Goal: Task Accomplishment & Management: Manage account settings

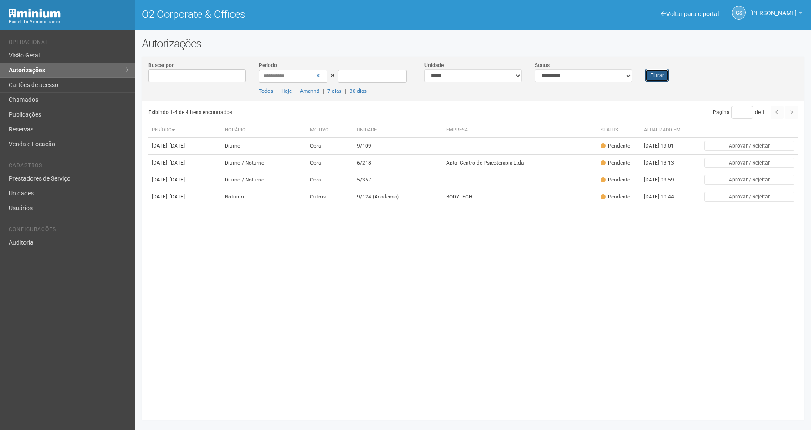
click at [654, 72] on button "Filtrar" at bounding box center [656, 75] width 23 height 13
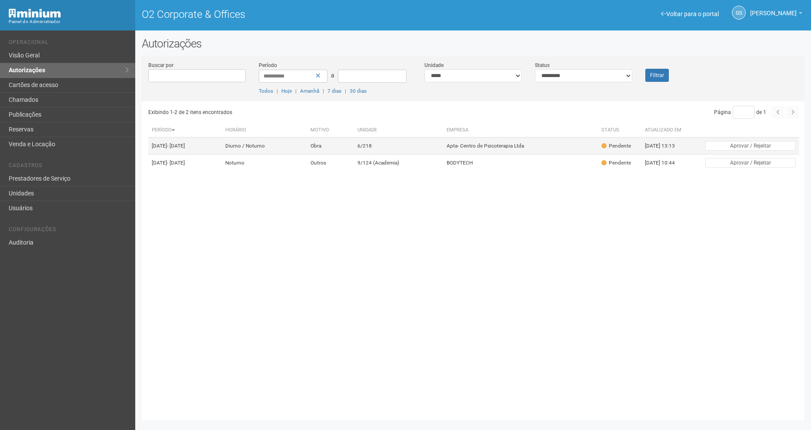
click at [443, 144] on td "6/218" at bounding box center [398, 145] width 89 height 17
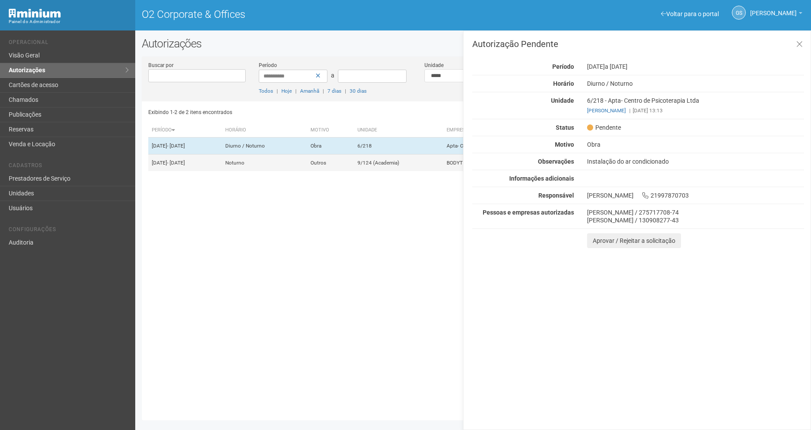
click at [418, 168] on td "9/124 (Academia)" at bounding box center [398, 162] width 89 height 17
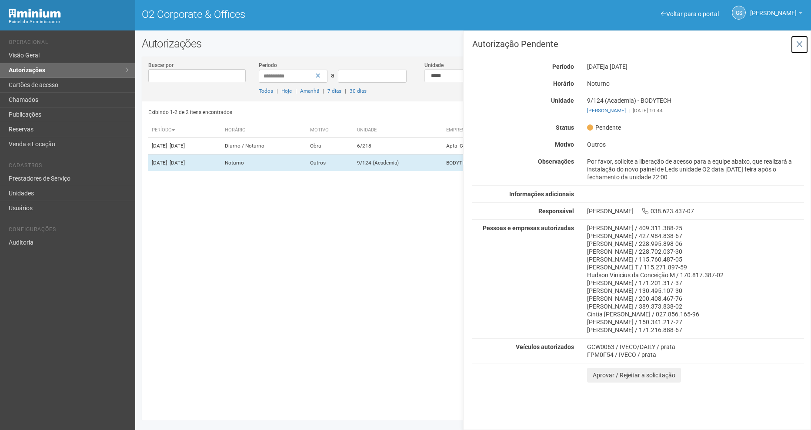
click at [801, 42] on icon at bounding box center [799, 44] width 7 height 9
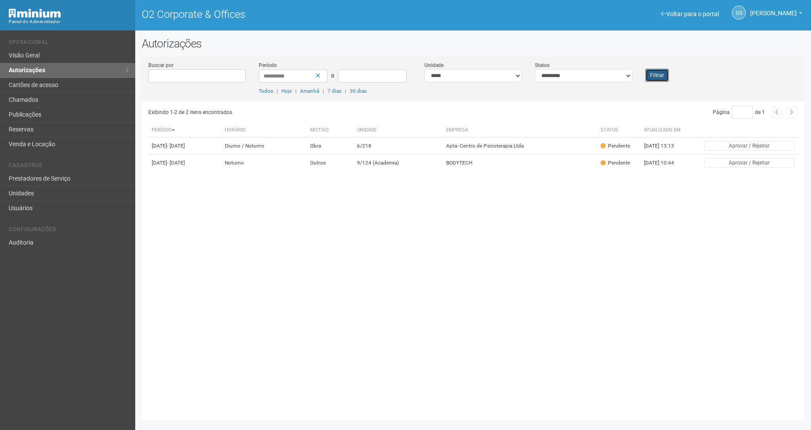
click at [656, 75] on button "Filtrar" at bounding box center [656, 75] width 23 height 13
click at [660, 79] on button "Filtrar" at bounding box center [656, 75] width 23 height 13
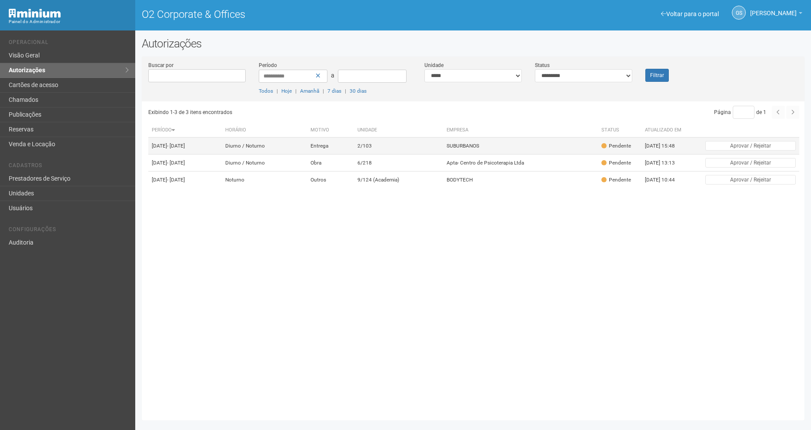
click at [501, 142] on td "SUBURBANOS" at bounding box center [520, 145] width 155 height 17
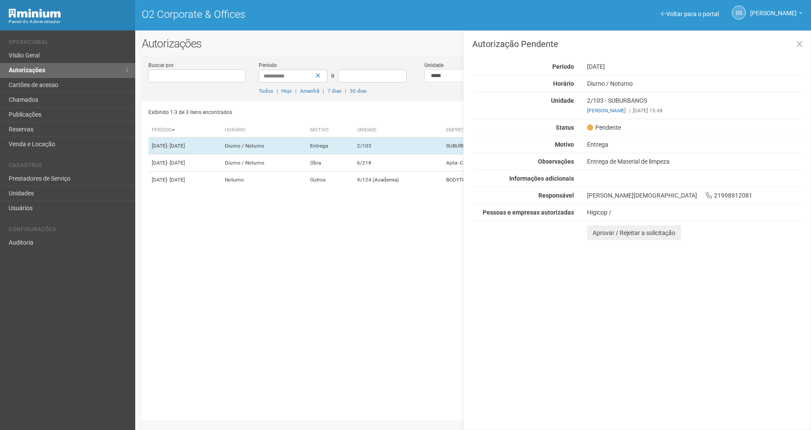
click at [627, 337] on div "Autorização Pendente Período [DATE] [GEOGRAPHIC_DATA] [GEOGRAPHIC_DATA] / [GEOG…" at bounding box center [637, 229] width 348 height 399
click at [797, 41] on icon at bounding box center [799, 44] width 7 height 9
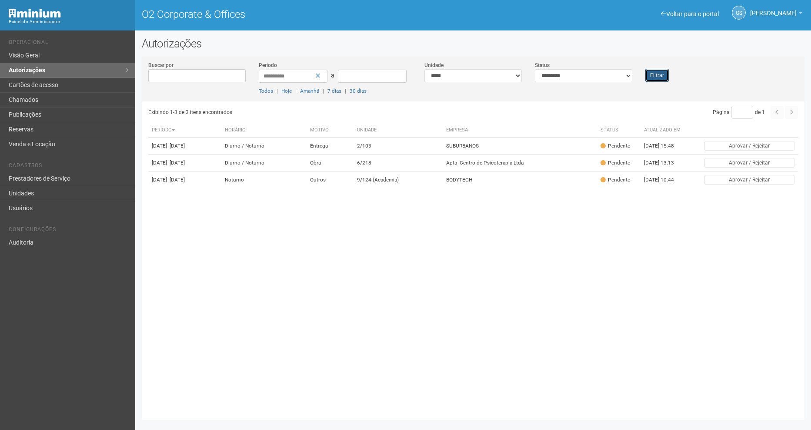
click at [654, 76] on button "Filtrar" at bounding box center [656, 75] width 23 height 13
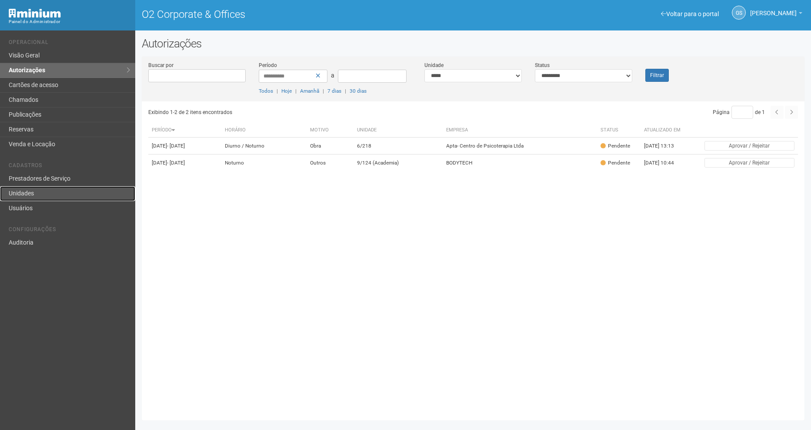
click at [31, 196] on link "Unidades" at bounding box center [67, 193] width 135 height 15
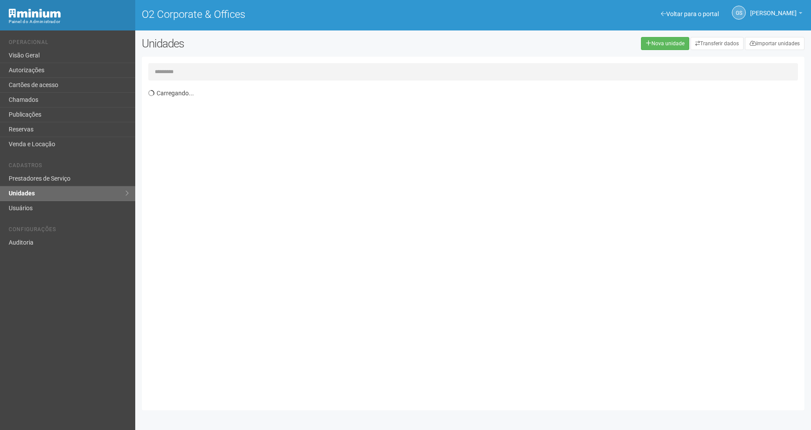
click at [189, 71] on input "text" at bounding box center [473, 71] width 650 height 17
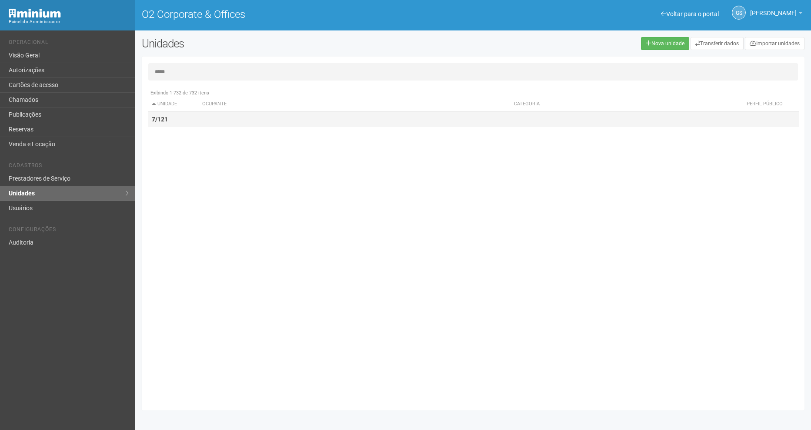
click at [182, 120] on td "7/121" at bounding box center [173, 119] width 50 height 16
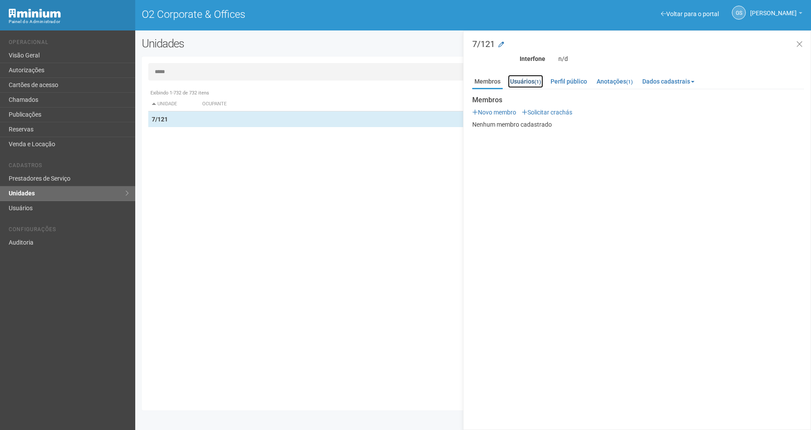
click at [530, 85] on link "Usuários (1)" at bounding box center [525, 81] width 35 height 13
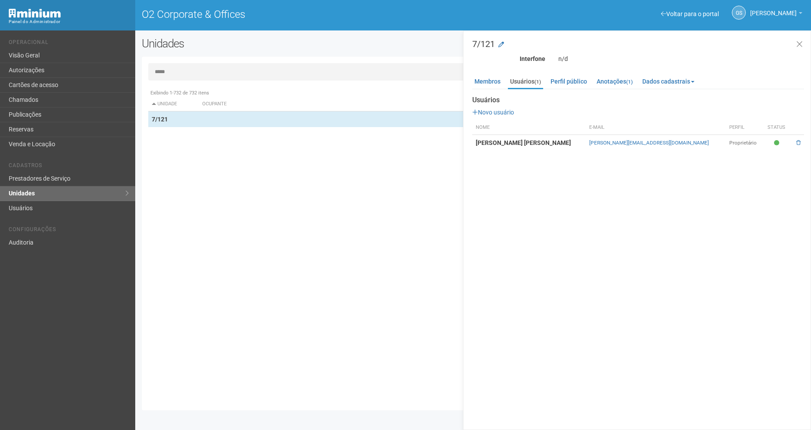
click at [188, 65] on input "*****" at bounding box center [473, 71] width 650 height 17
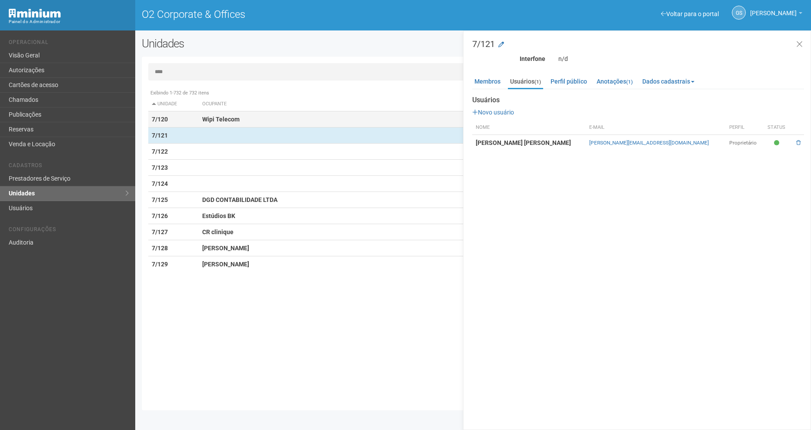
type input "****"
click at [206, 123] on td "Wipi Telecom" at bounding box center [355, 119] width 312 height 16
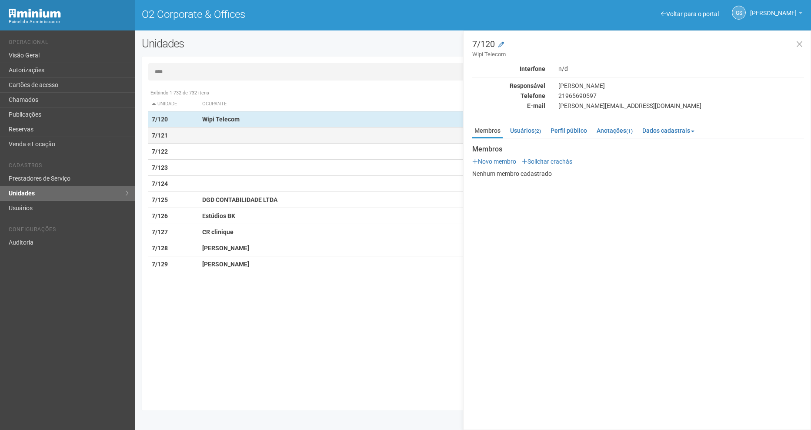
click at [197, 133] on td "7/121" at bounding box center [173, 135] width 50 height 16
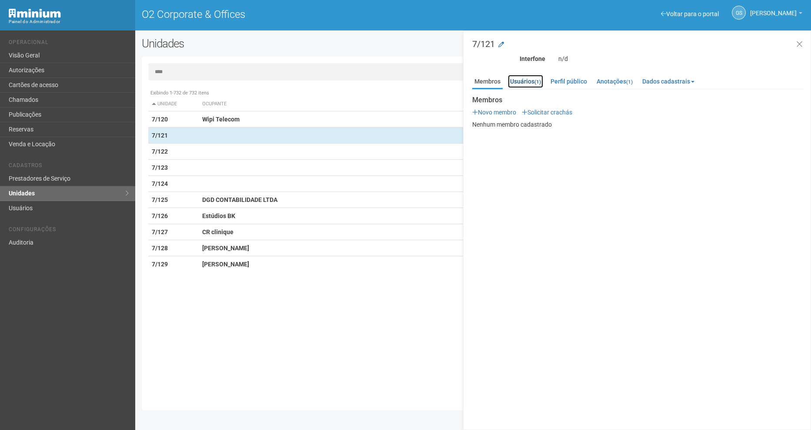
click at [530, 85] on link "Usuários (1)" at bounding box center [525, 81] width 35 height 13
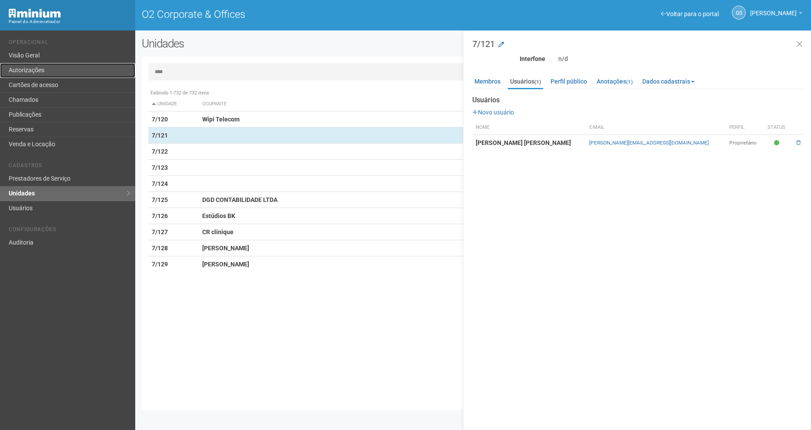
click at [32, 70] on link "Autorizações" at bounding box center [67, 70] width 135 height 15
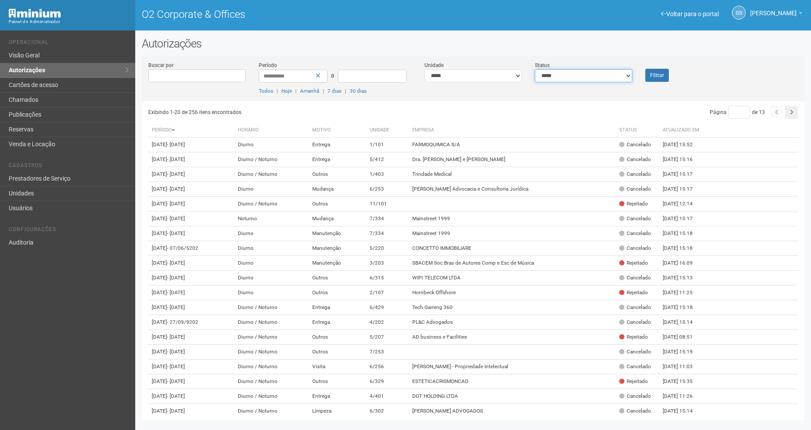
click at [564, 75] on select "**********" at bounding box center [583, 75] width 97 height 13
select select "*"
click at [535, 69] on select "**********" at bounding box center [583, 75] width 97 height 13
click at [655, 80] on button "Filtrar" at bounding box center [656, 75] width 23 height 13
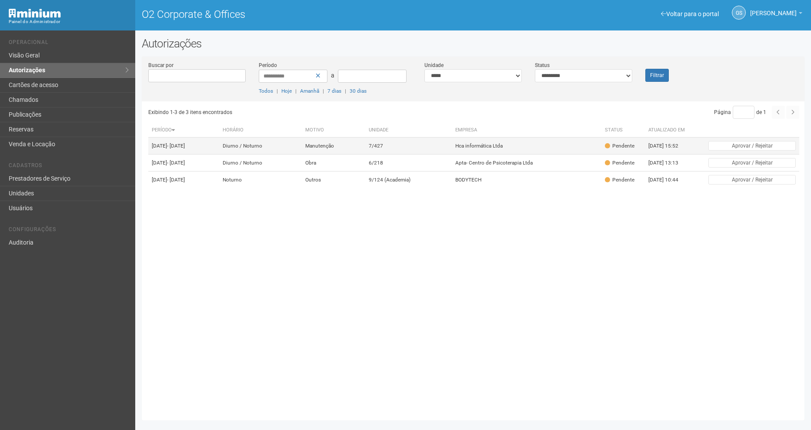
click at [335, 141] on td "Manutenção" at bounding box center [333, 145] width 63 height 17
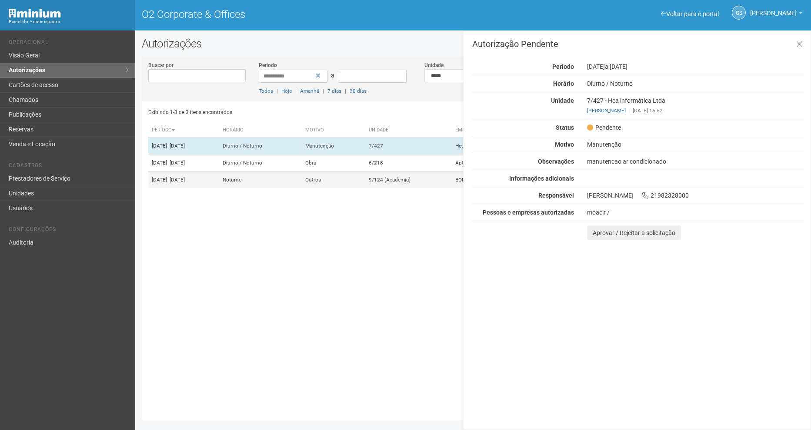
click at [365, 188] on td "Outros" at bounding box center [333, 179] width 63 height 17
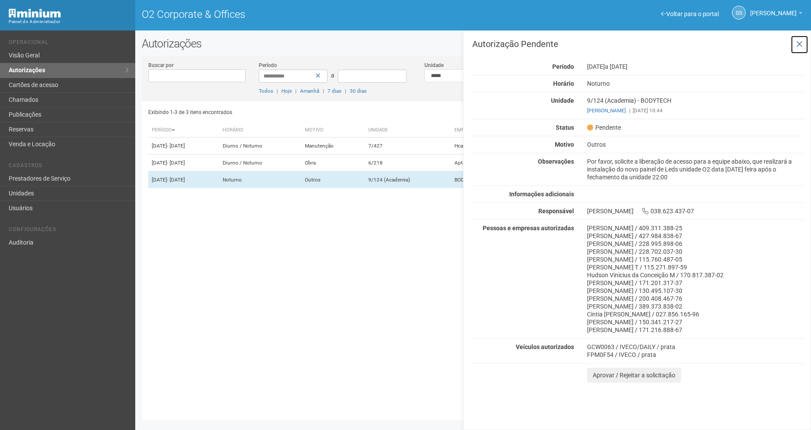
click at [800, 42] on icon at bounding box center [799, 44] width 7 height 9
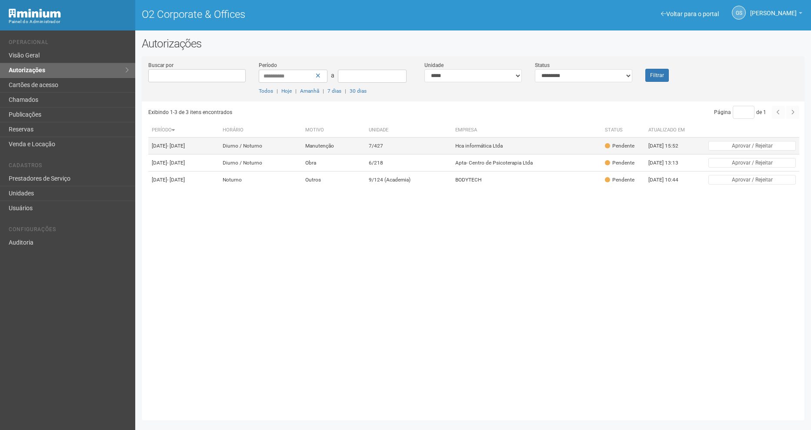
click at [450, 150] on td "7/427" at bounding box center [408, 145] width 87 height 17
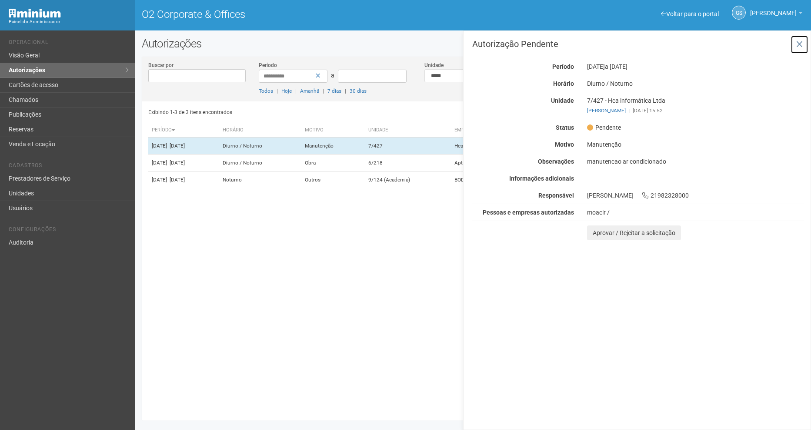
click at [802, 47] on icon at bounding box center [799, 44] width 7 height 9
